Goal: Task Accomplishment & Management: Use online tool/utility

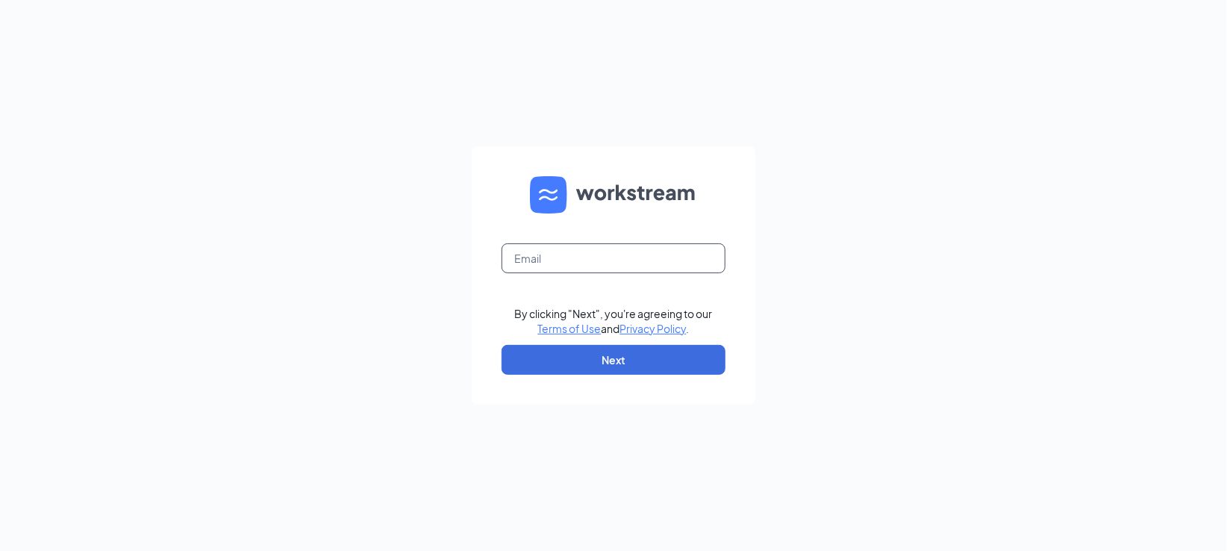
click at [590, 252] on input "text" at bounding box center [614, 258] width 224 height 30
type input "Csc-97_monroe@chickensaladchick.com"
click at [597, 364] on button "Next" at bounding box center [614, 360] width 224 height 30
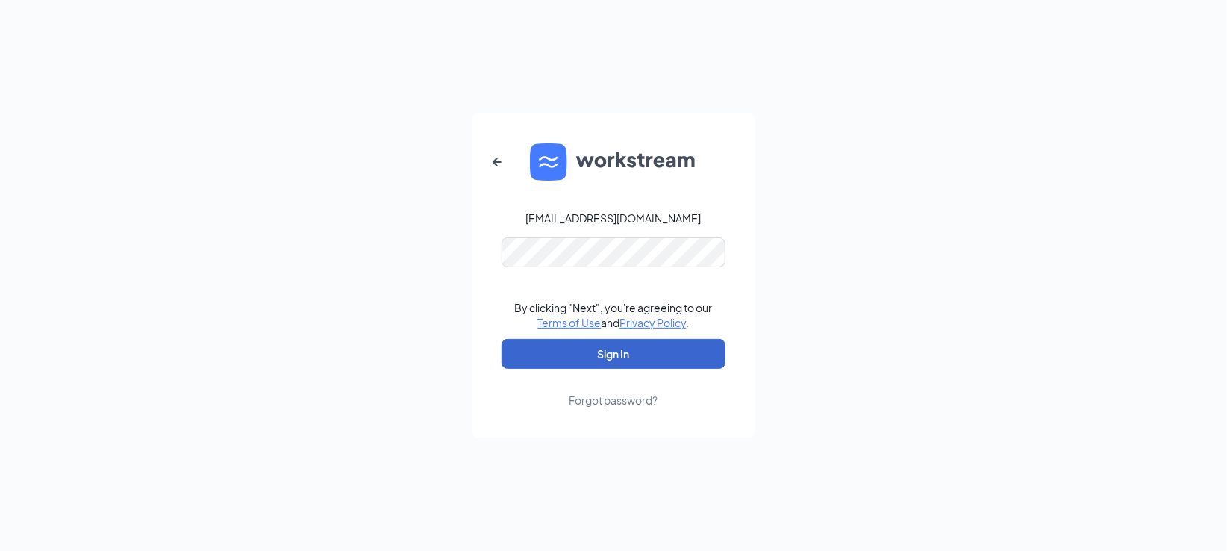
click at [621, 369] on button "Sign In" at bounding box center [614, 354] width 224 height 30
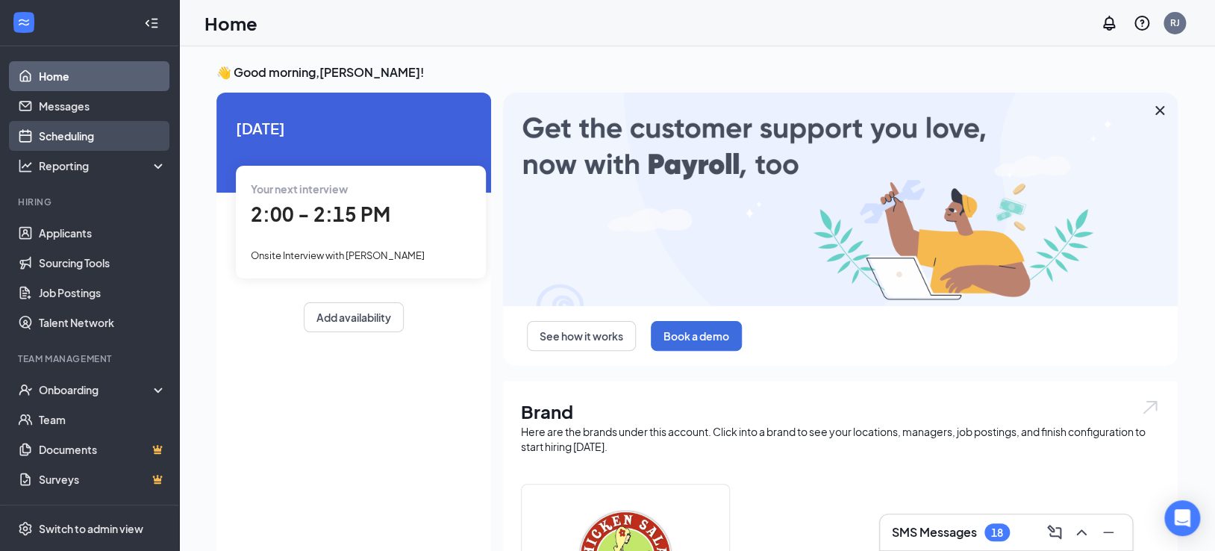
click at [71, 133] on link "Scheduling" at bounding box center [103, 136] width 128 height 30
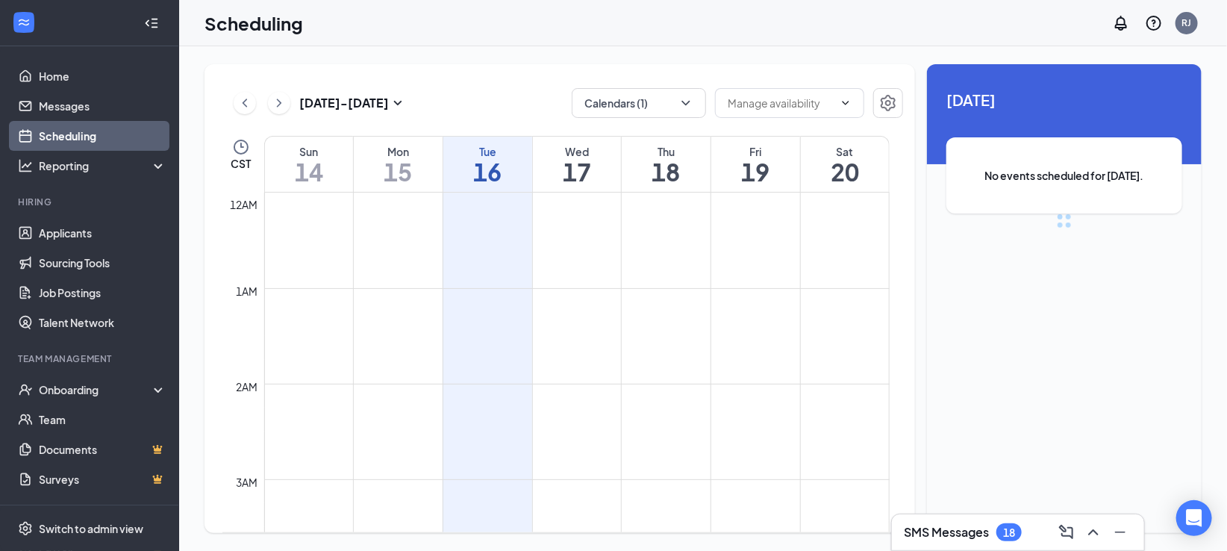
scroll to position [734, 0]
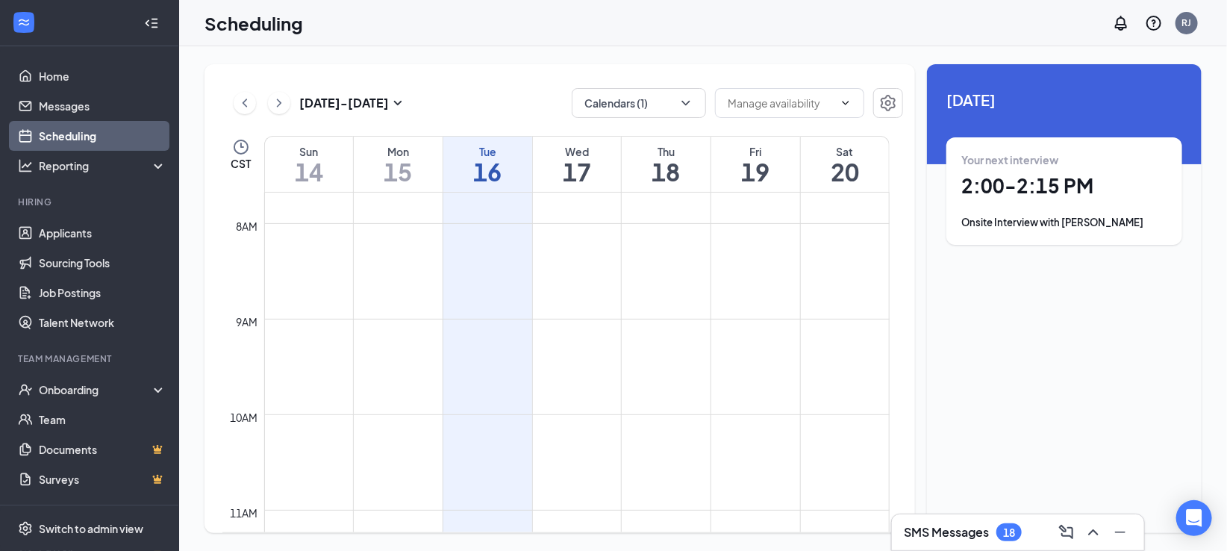
click at [1059, 222] on div "Onsite Interview with Mandy Smith" at bounding box center [1065, 222] width 206 height 15
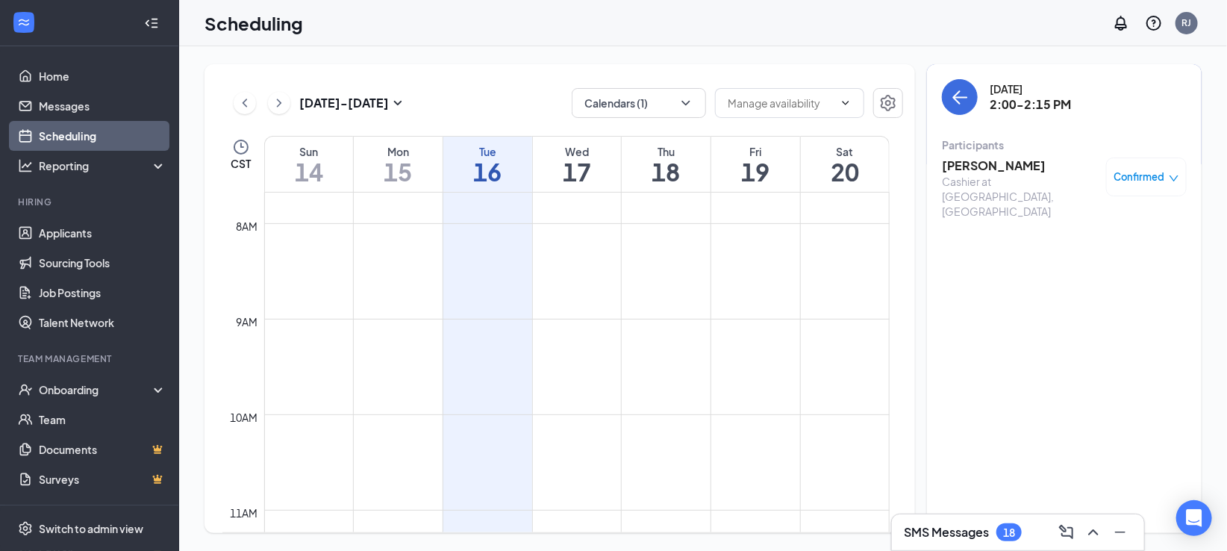
click at [997, 158] on h3 "[PERSON_NAME]" at bounding box center [1020, 166] width 157 height 16
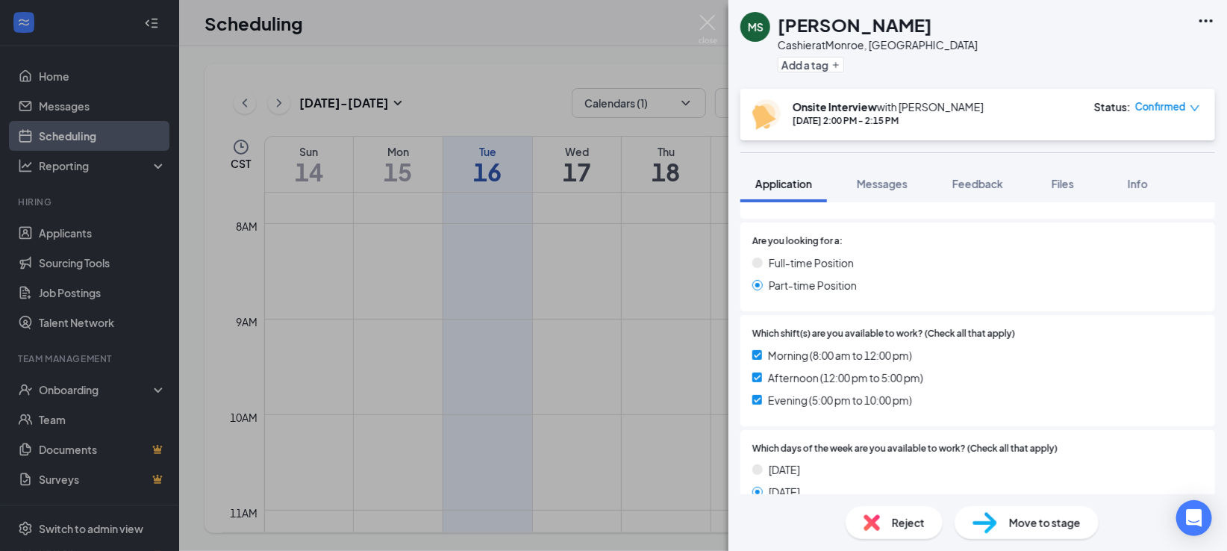
scroll to position [1234, 0]
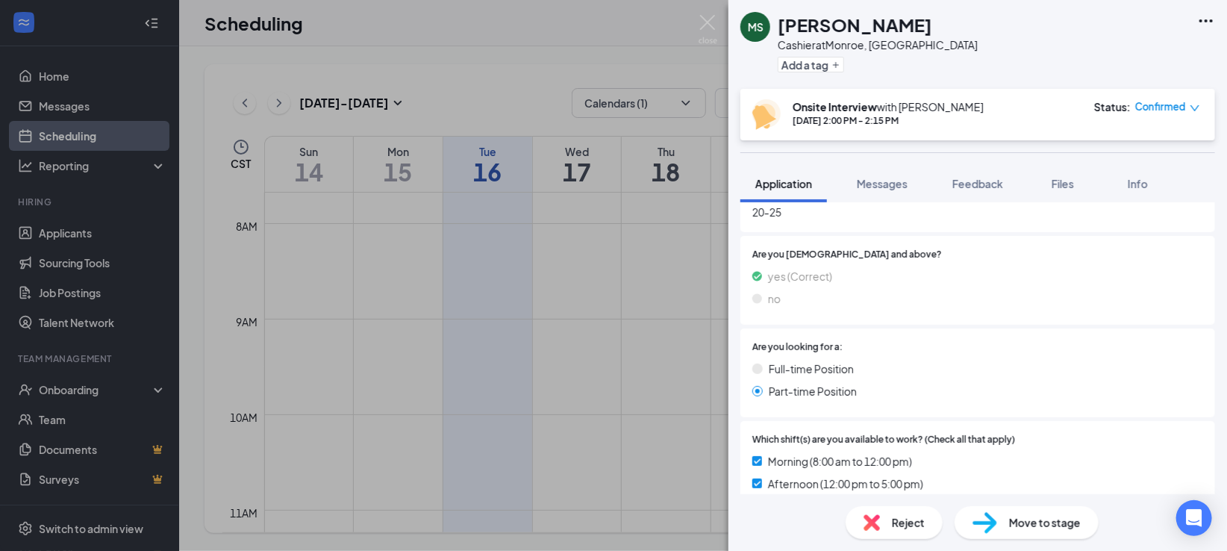
click at [1207, 19] on icon "Ellipses" at bounding box center [1206, 20] width 13 height 3
click at [1112, 49] on link "View full application" at bounding box center [1125, 55] width 161 height 15
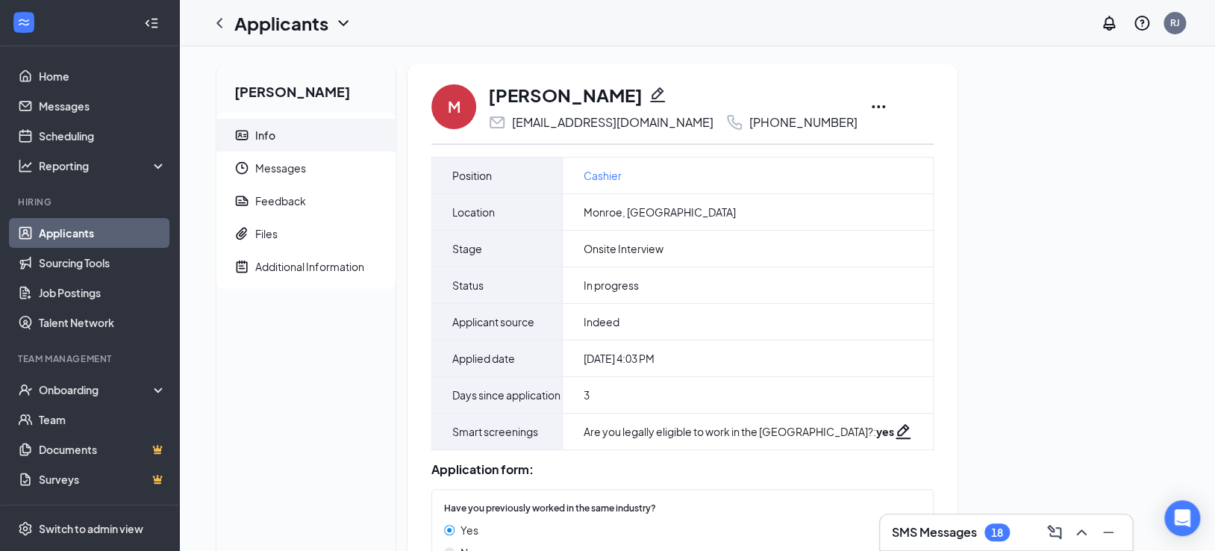
click at [870, 107] on icon "Ellipses" at bounding box center [879, 107] width 18 height 18
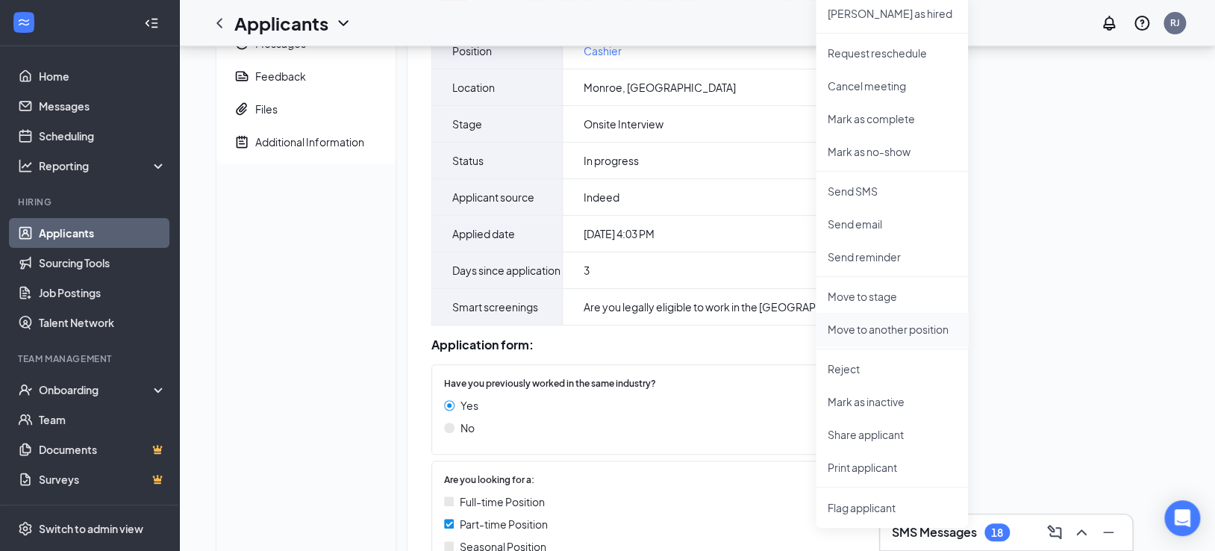
scroll to position [166, 0]
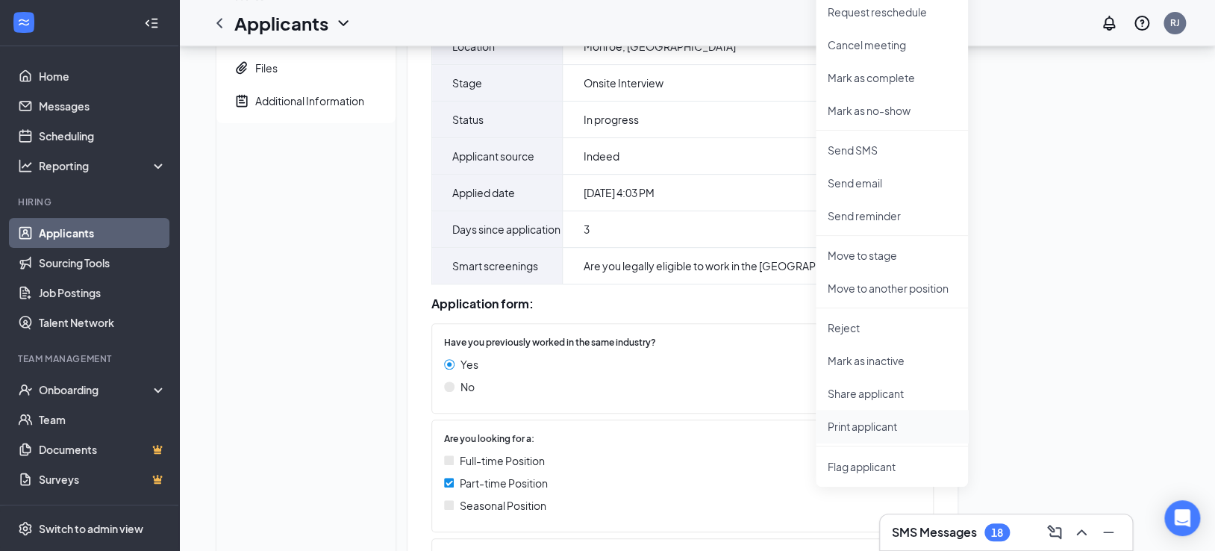
click at [850, 434] on p "Print applicant" at bounding box center [892, 426] width 128 height 15
